Goal: Navigation & Orientation: Find specific page/section

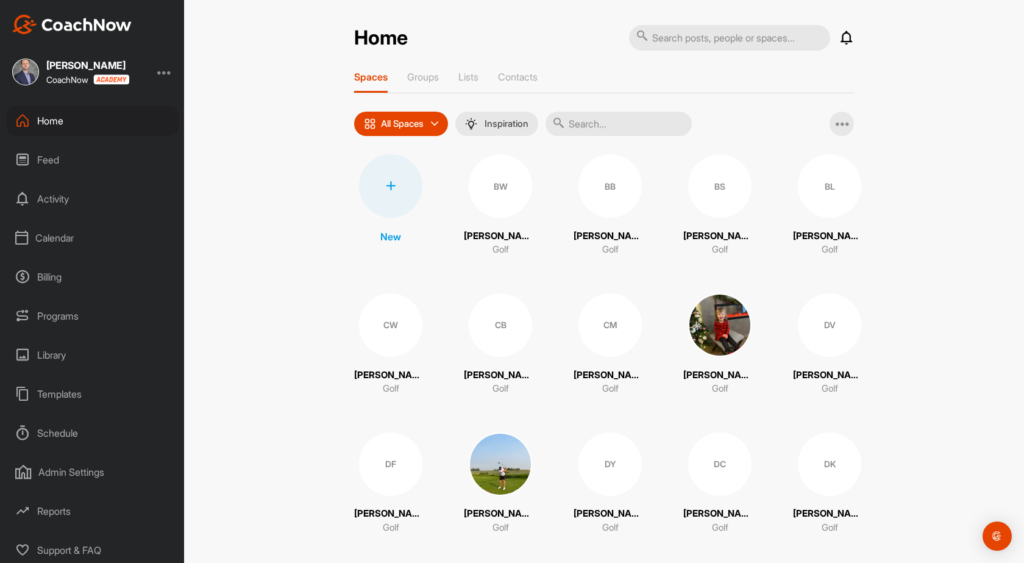
click at [76, 240] on div "Calendar" at bounding box center [93, 238] width 172 height 30
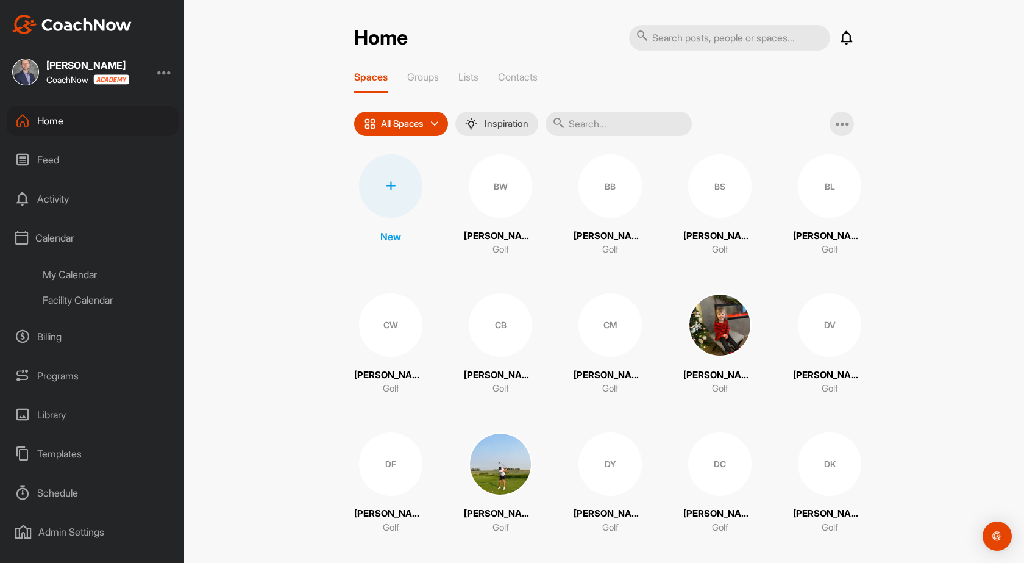
click at [84, 274] on div "My Calendar" at bounding box center [106, 275] width 145 height 26
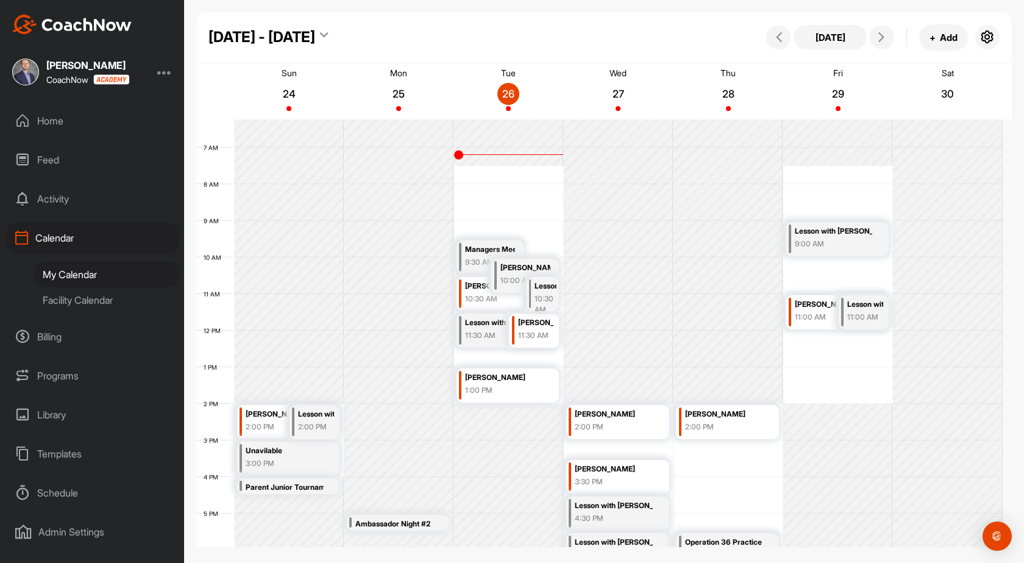
scroll to position [211, 0]
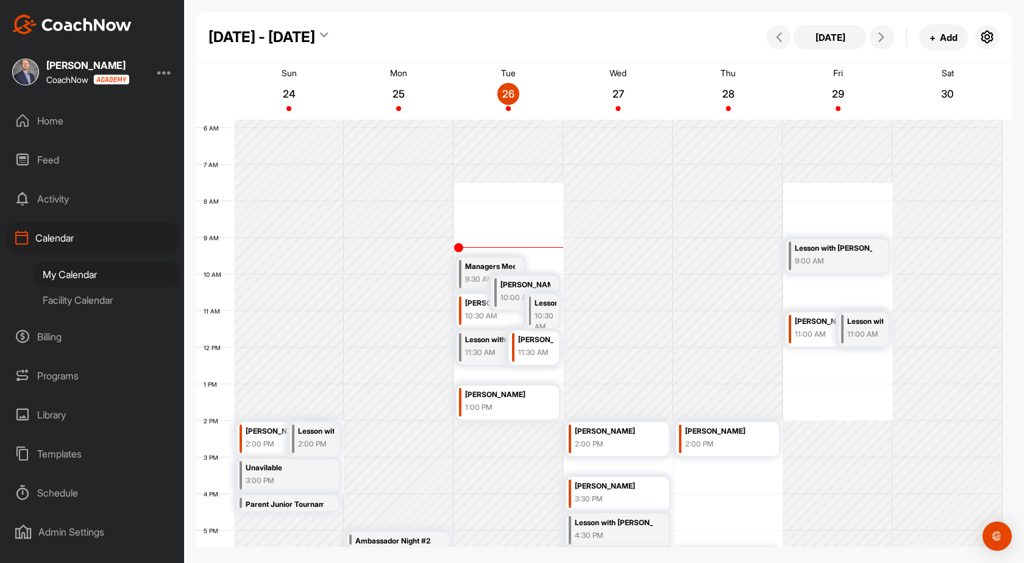
click at [52, 123] on div "Home" at bounding box center [93, 120] width 172 height 30
